Goal: Transaction & Acquisition: Obtain resource

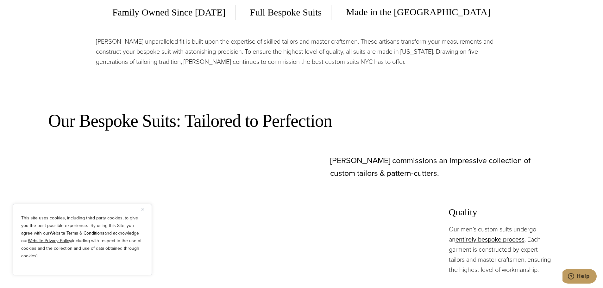
scroll to position [179, 0]
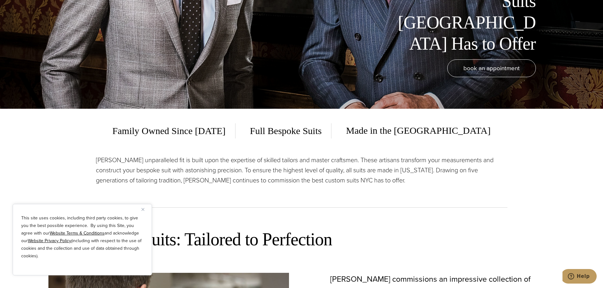
click at [319, 135] on span "Full Bespoke Suits" at bounding box center [286, 130] width 91 height 15
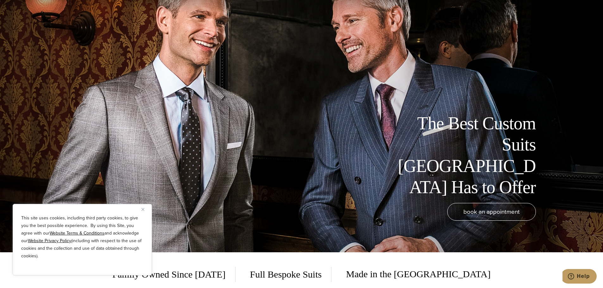
scroll to position [0, 0]
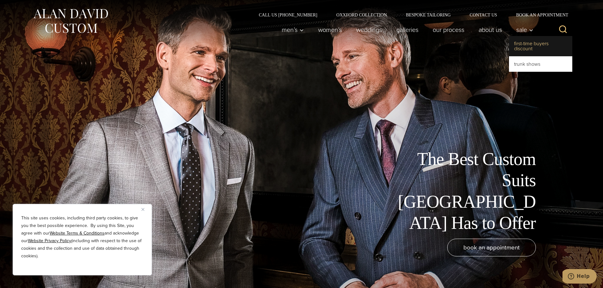
click at [530, 44] on link "First-Time Buyers Discount" at bounding box center [540, 46] width 63 height 20
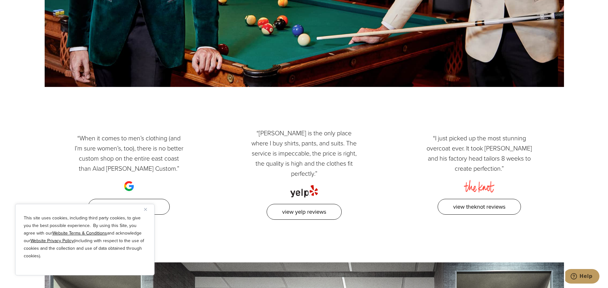
scroll to position [728, 0]
